Goal: Check status: Check status

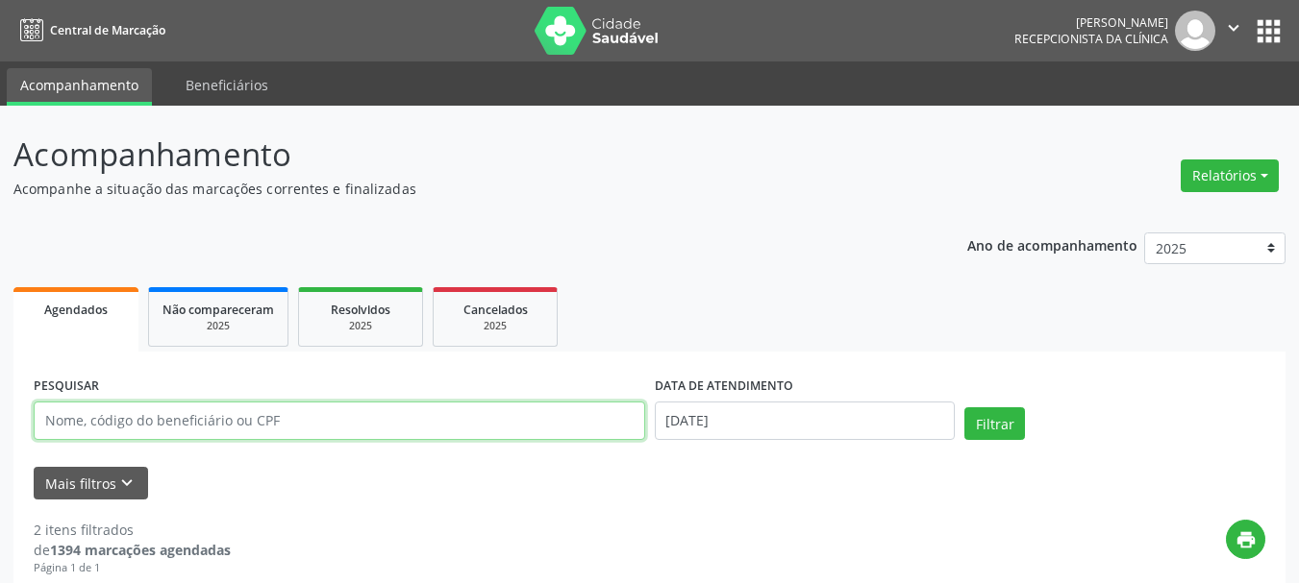
click at [491, 427] on input "text" at bounding box center [339, 421] width 611 height 38
type input "19350929449"
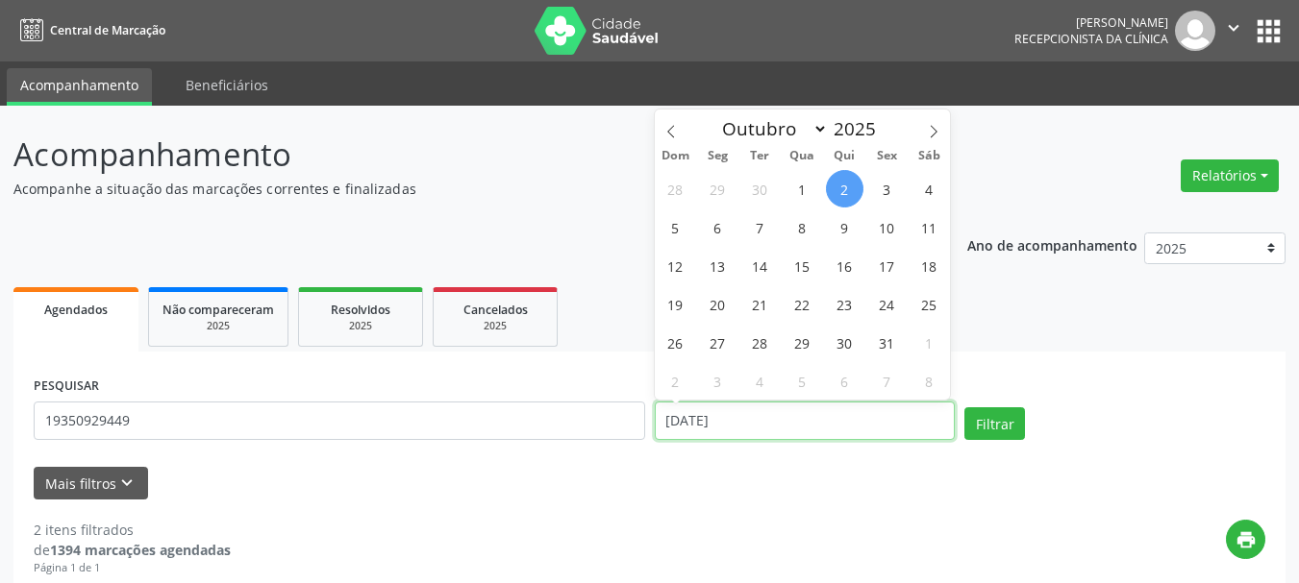
drag, startPoint x: 781, startPoint y: 434, endPoint x: 660, endPoint y: 433, distance: 121.1
click at [660, 433] on input "[DATE]" at bounding box center [805, 421] width 301 height 38
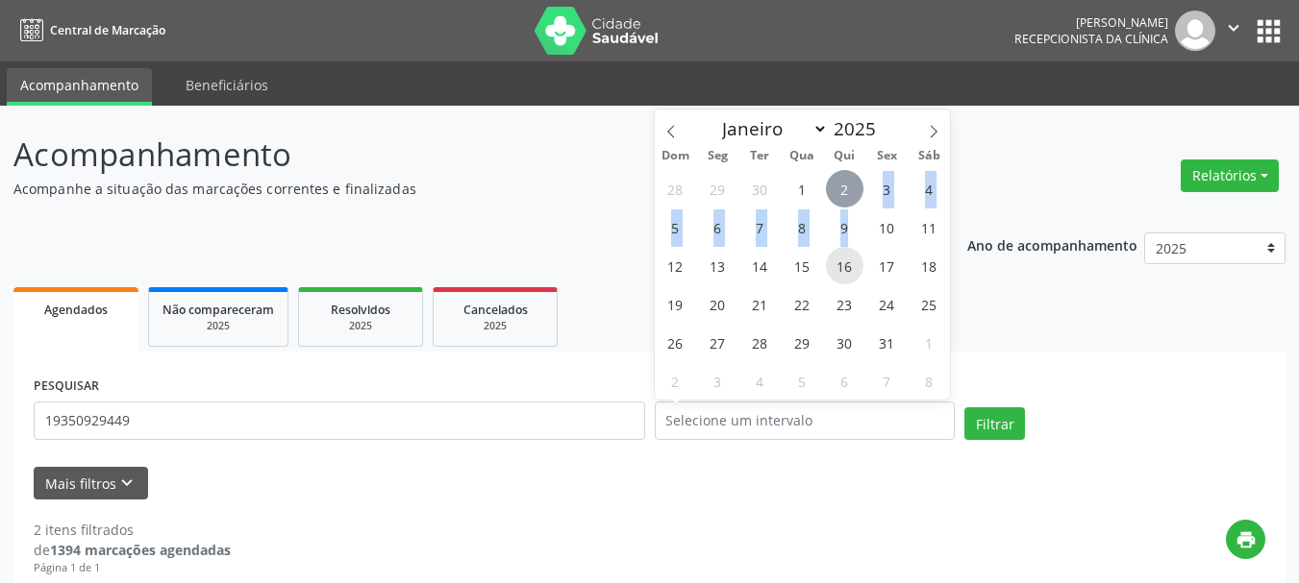
drag, startPoint x: 852, startPoint y: 194, endPoint x: 845, endPoint y: 253, distance: 59.0
click at [845, 241] on div "28 29 30 1 2 3 4 5 6 7 8 9 10 11 12 13 14 15 16 17 18 19 20 21 22 23 24 25 26 2…" at bounding box center [803, 284] width 296 height 231
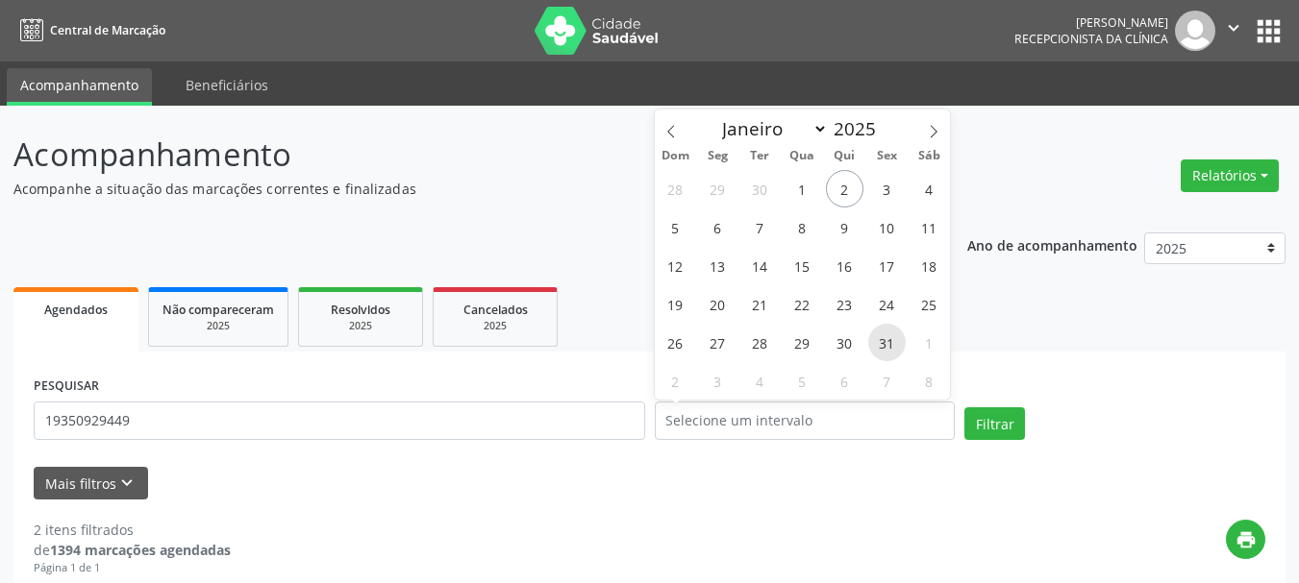
click at [887, 339] on span "31" at bounding box center [886, 342] width 37 height 37
type input "[DATE]"
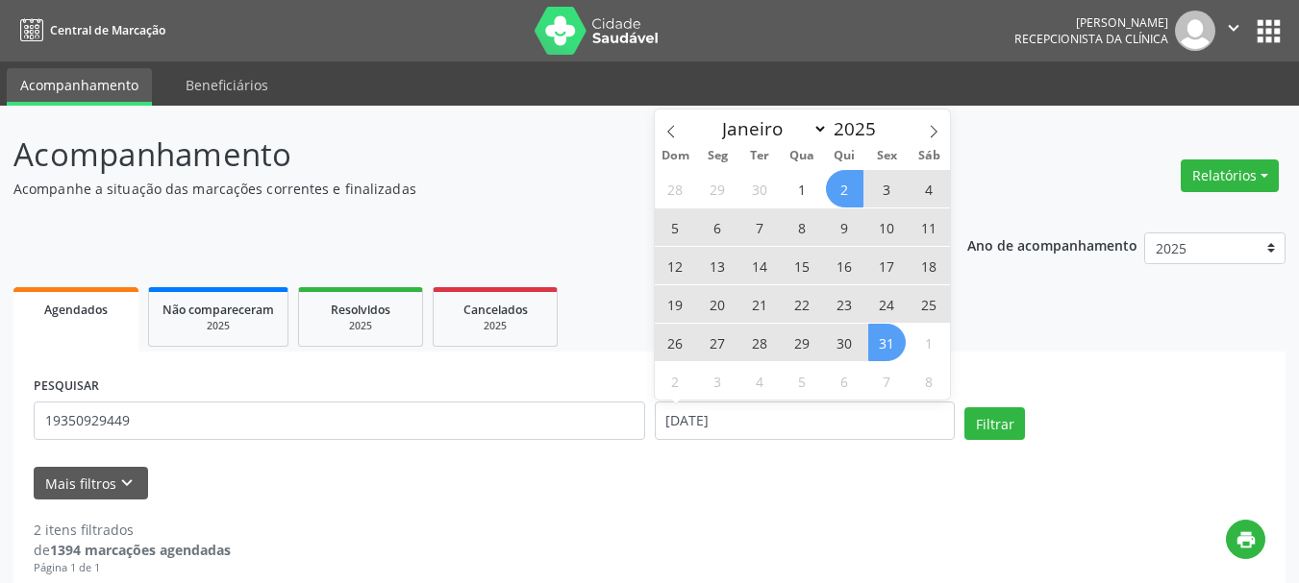
click at [823, 177] on div "28 29 30 1 2 3 4 5 6 7 8 9 10 11 12 13 14 15 16 17 18 19 20 21 22 23 24 25 26 2…" at bounding box center [803, 284] width 296 height 231
click at [848, 191] on span "2" at bounding box center [844, 188] width 37 height 37
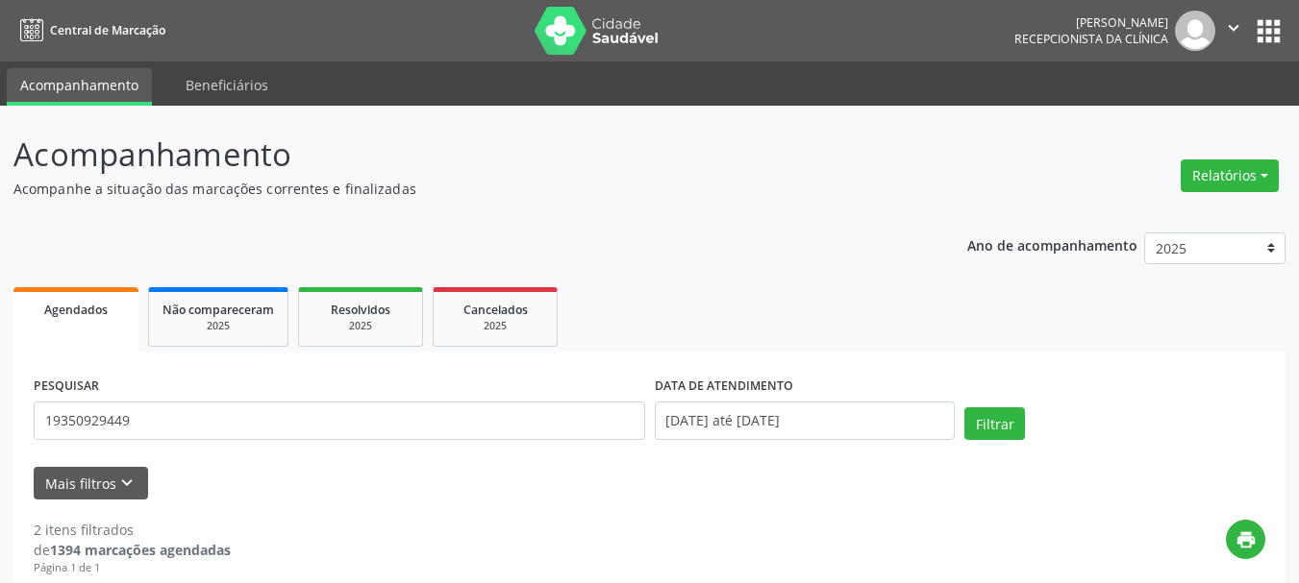
click at [987, 405] on div "PESQUISAR 19350929449 DATA DE ATENDIMENTO [DATE] até [DATE] Filtrar" at bounding box center [649, 413] width 1241 height 82
click at [987, 419] on button "Filtrar" at bounding box center [994, 424] width 61 height 33
click at [985, 419] on button "Filtrar" at bounding box center [994, 424] width 61 height 33
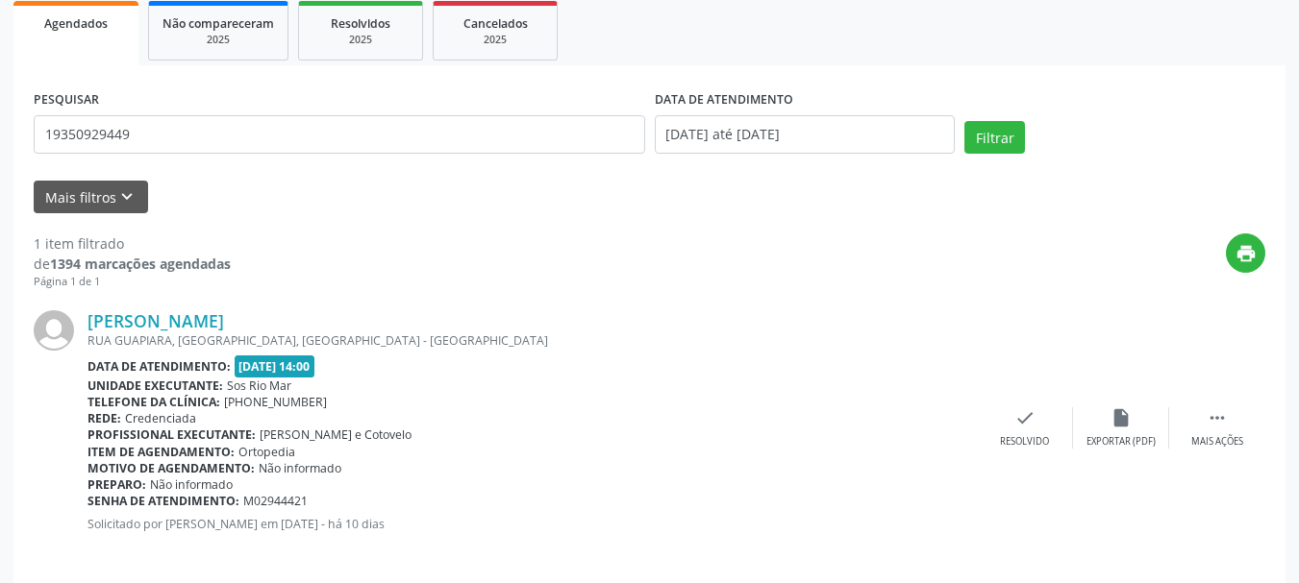
scroll to position [303, 0]
